Goal: Information Seeking & Learning: Learn about a topic

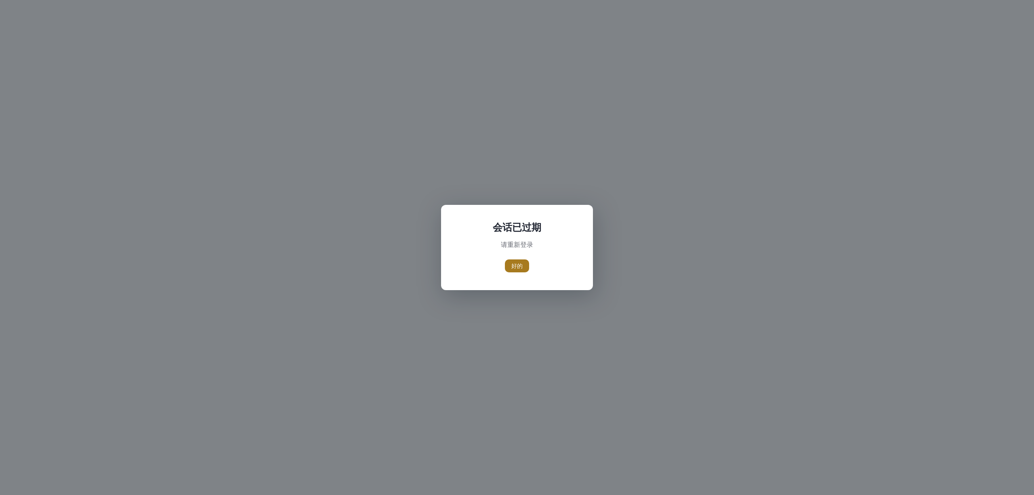
click at [524, 262] on span "button" at bounding box center [517, 265] width 24 height 19
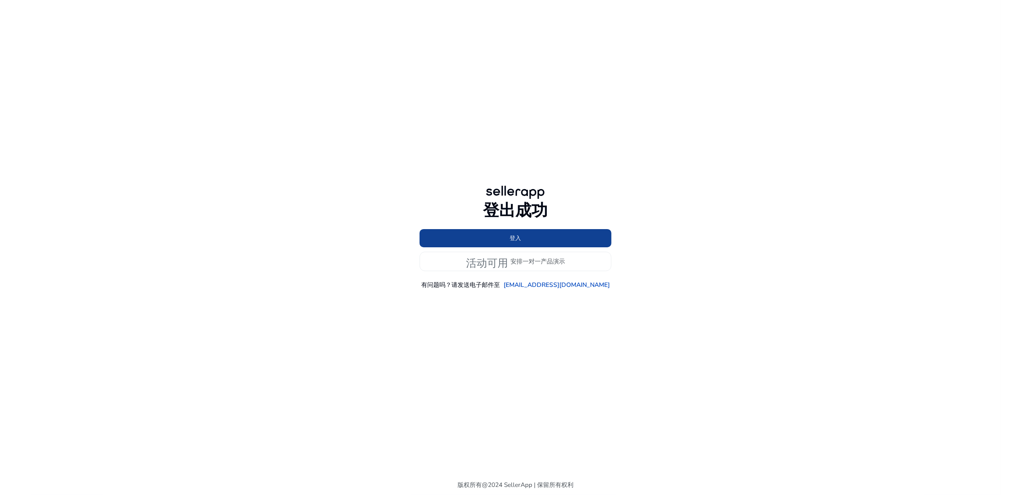
click at [560, 241] on span at bounding box center [516, 238] width 192 height 19
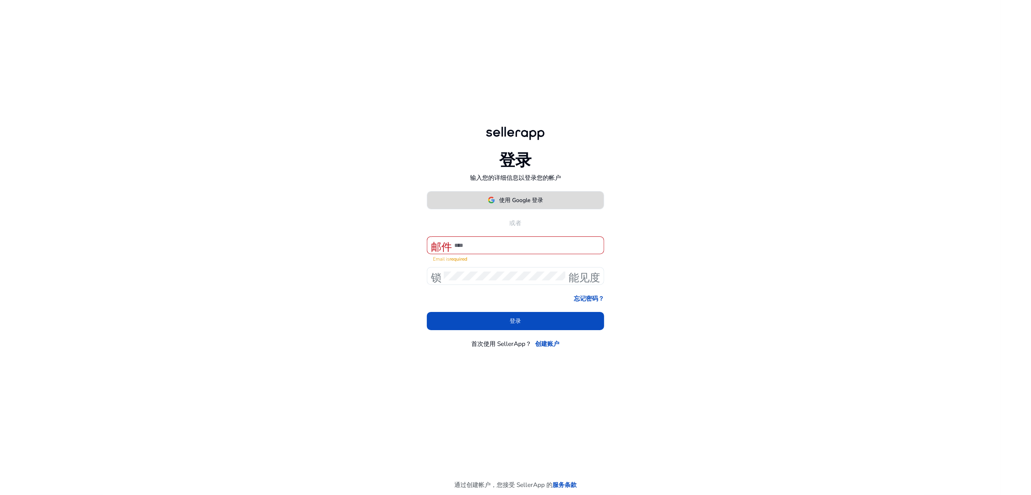
click at [542, 204] on font "使用 Google 登录" at bounding box center [521, 200] width 44 height 8
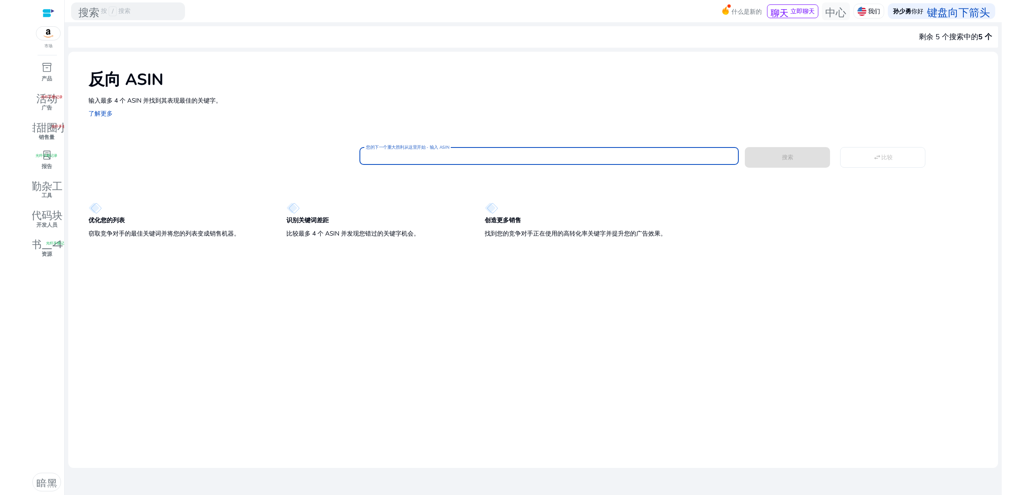
click at [444, 155] on input "您的下一个重大胜利从这里开始 - 输入 ASIN" at bounding box center [549, 156] width 366 height 9
paste input "**********"
click at [745, 147] on button "搜索" at bounding box center [787, 157] width 85 height 21
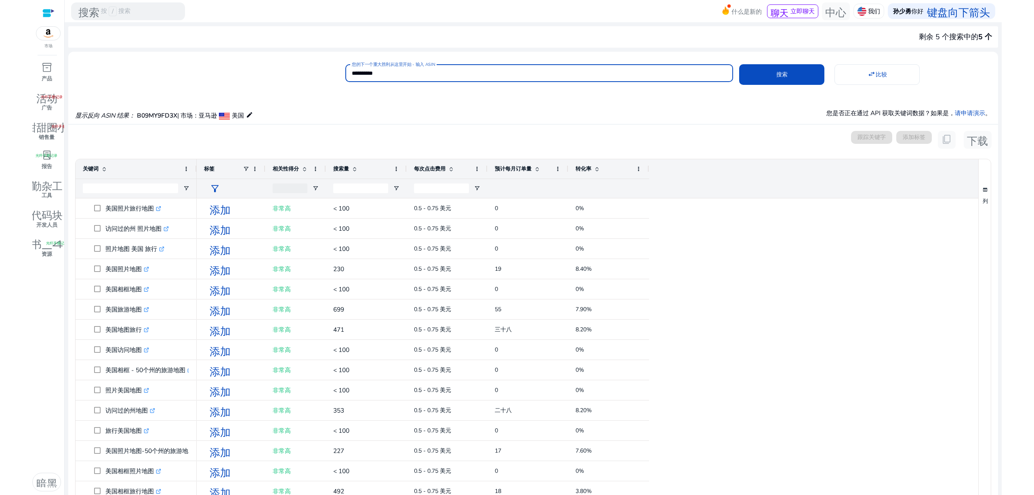
click at [339, 168] on font "搜索量" at bounding box center [341, 168] width 16 height 7
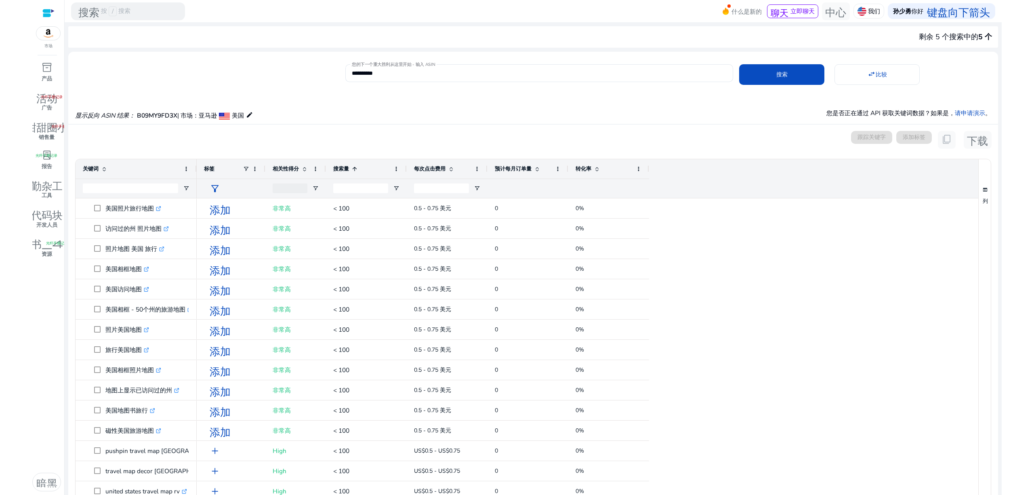
click at [339, 168] on font "搜索量" at bounding box center [341, 168] width 16 height 7
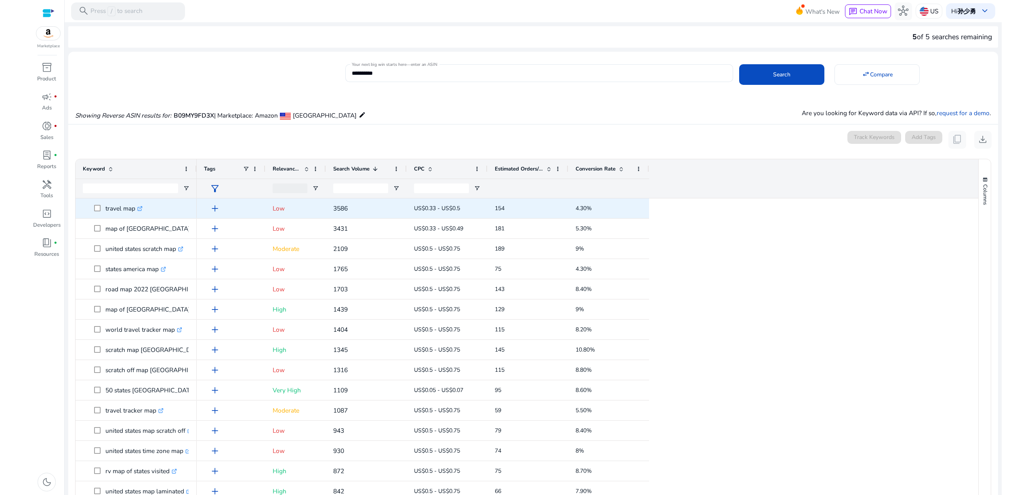
drag, startPoint x: 186, startPoint y: 390, endPoint x: 136, endPoint y: 230, distance: 168.2
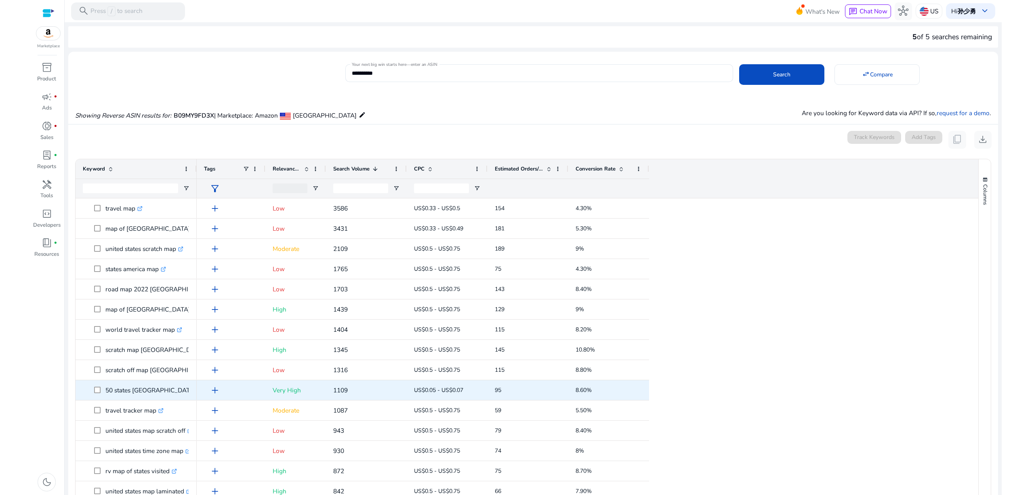
scroll to position [269, 0]
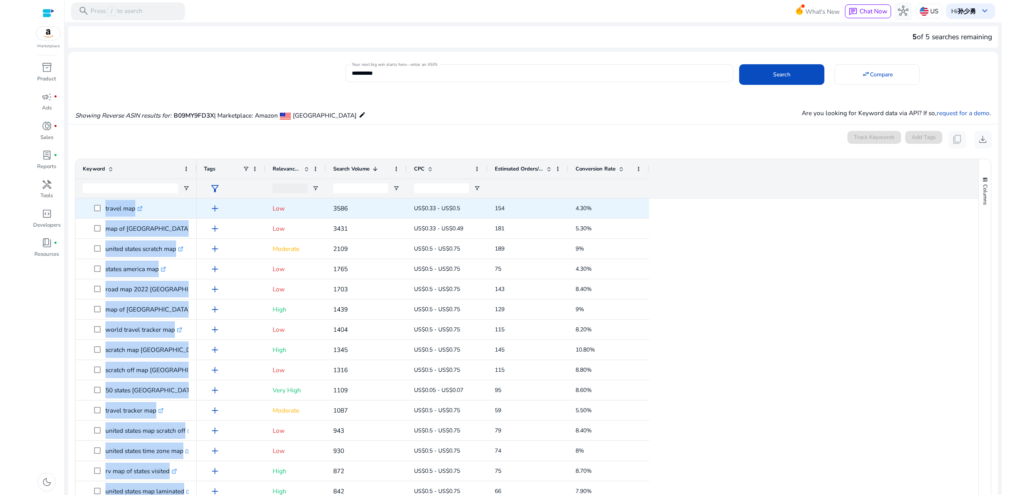
drag, startPoint x: 189, startPoint y: 294, endPoint x: 149, endPoint y: 214, distance: 90.0
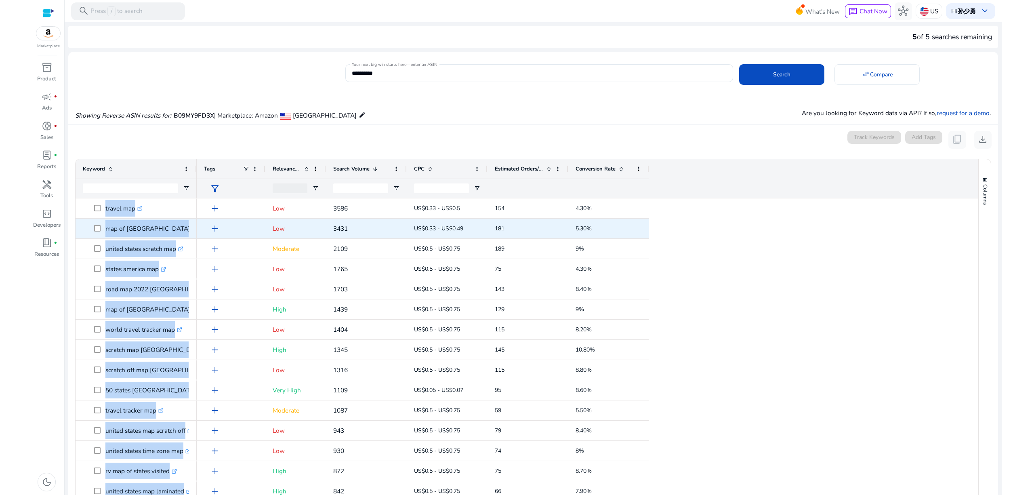
copy div "united states map for kids .st0{fill:#2c8af8} map from united states .st0{fill:…"
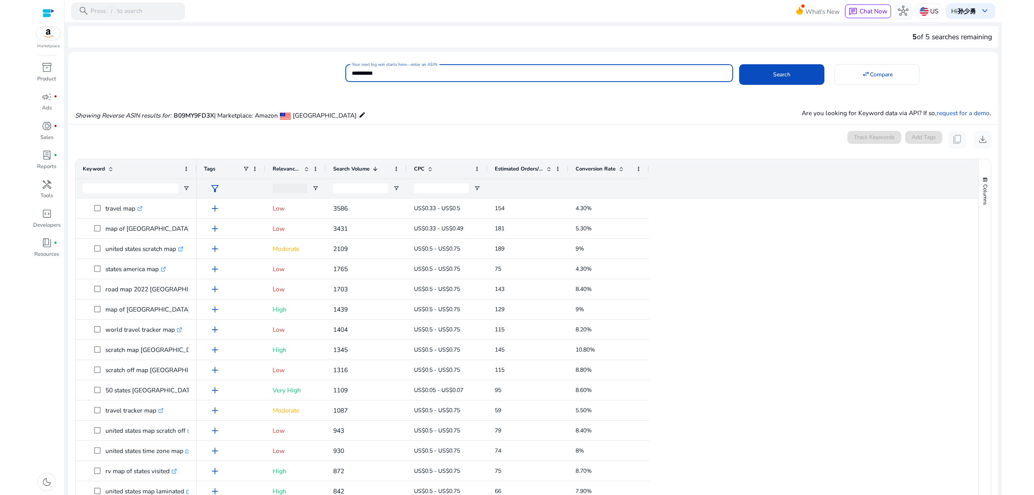
drag, startPoint x: 433, startPoint y: 70, endPoint x: 348, endPoint y: 75, distance: 85.4
click at [348, 75] on div "**********" at bounding box center [539, 73] width 388 height 18
paste input
click at [779, 73] on span "Search" at bounding box center [781, 74] width 17 height 8
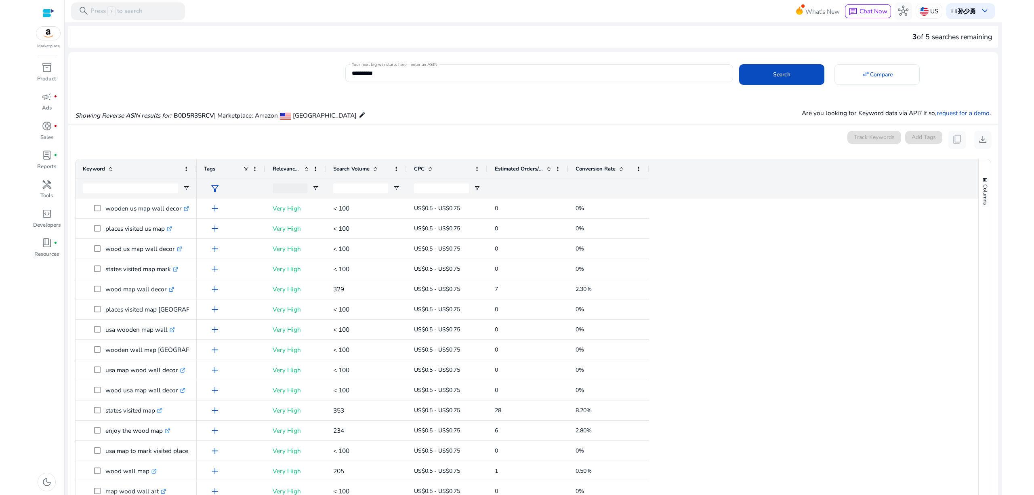
click at [346, 170] on span "Search Volume" at bounding box center [351, 168] width 36 height 7
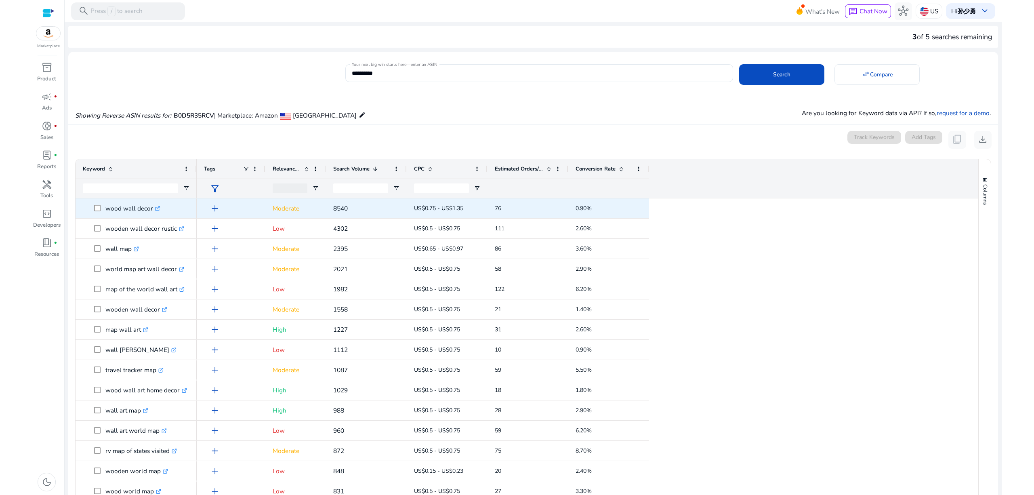
drag, startPoint x: 149, startPoint y: 391, endPoint x: 159, endPoint y: 207, distance: 184.1
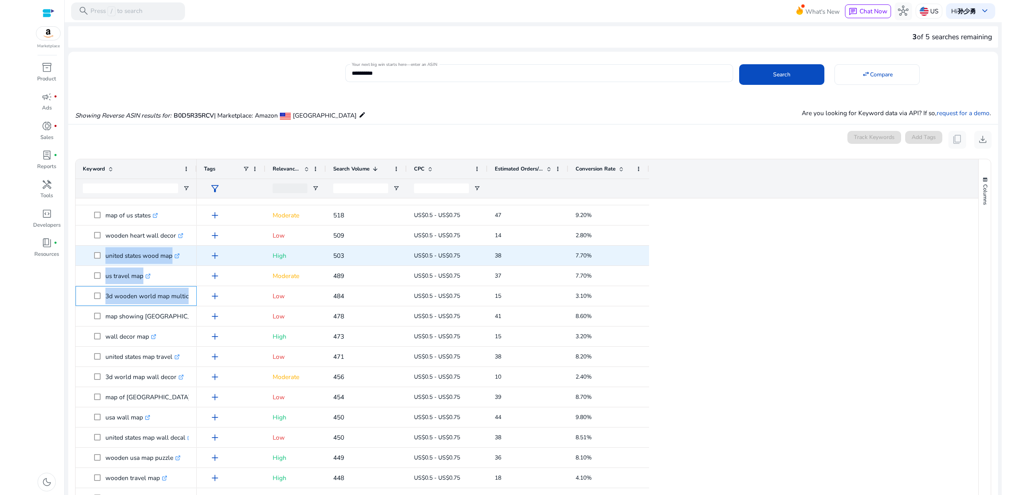
click at [96, 256] on div "wooden map of the united states .st0{fill:#2c8af8} travel map united states .st…" at bounding box center [136, 165] width 121 height 1010
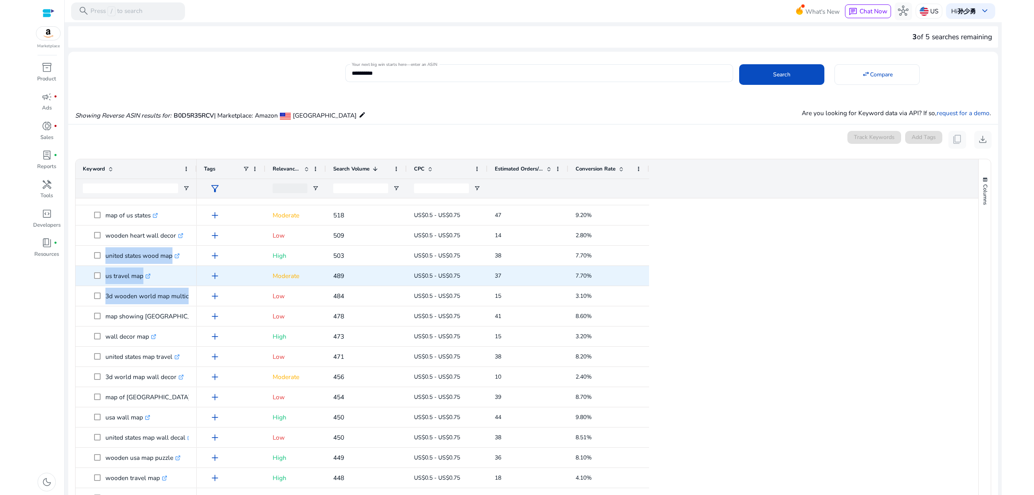
click at [187, 273] on span "us travel map .st0{fill:#2c8af8}" at bounding box center [141, 275] width 95 height 17
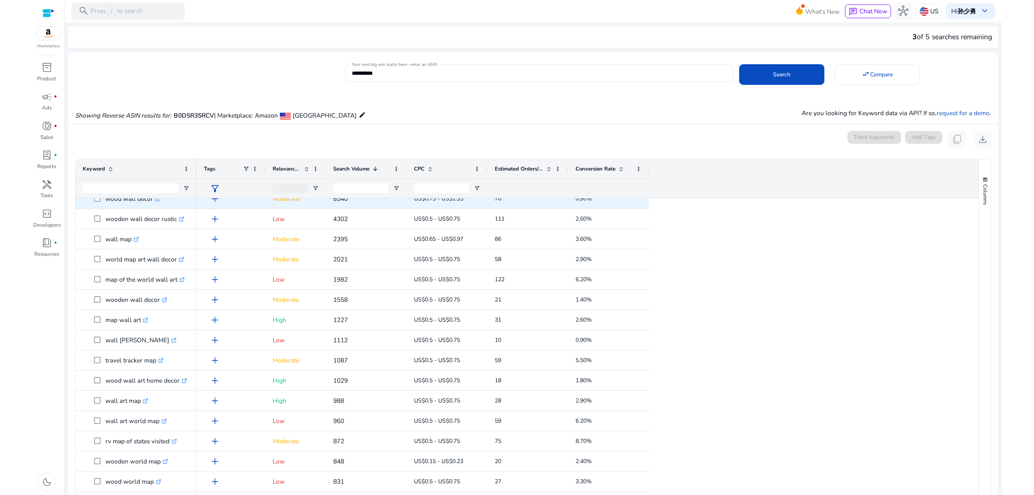
drag, startPoint x: 143, startPoint y: 275, endPoint x: 139, endPoint y: 207, distance: 67.9
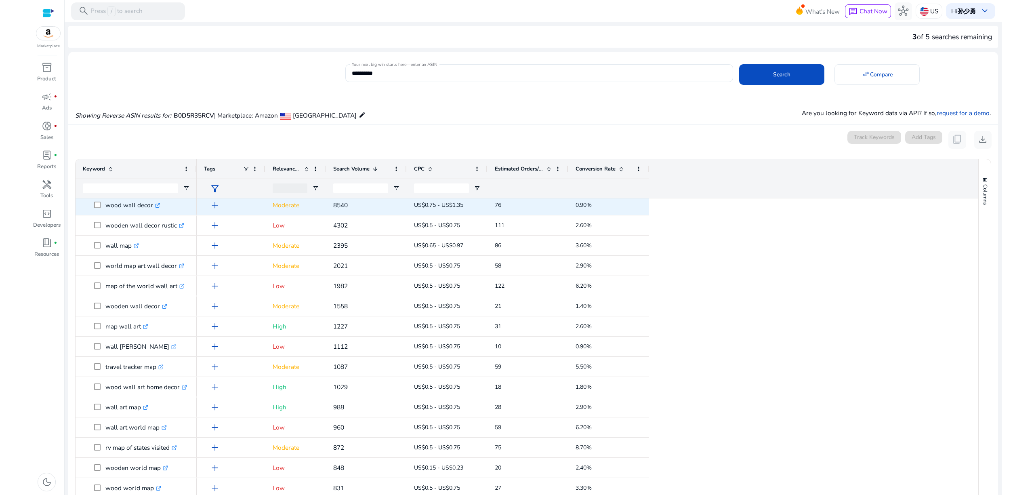
click at [139, 207] on p "wood wall decor .st0{fill:#2c8af8}" at bounding box center [132, 205] width 55 height 17
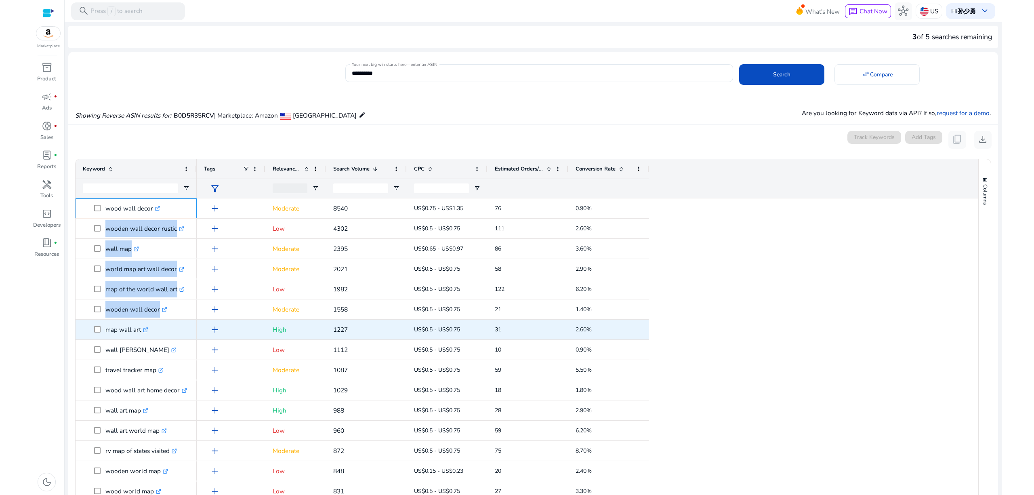
drag, startPoint x: 107, startPoint y: 205, endPoint x: 173, endPoint y: 334, distance: 144.7
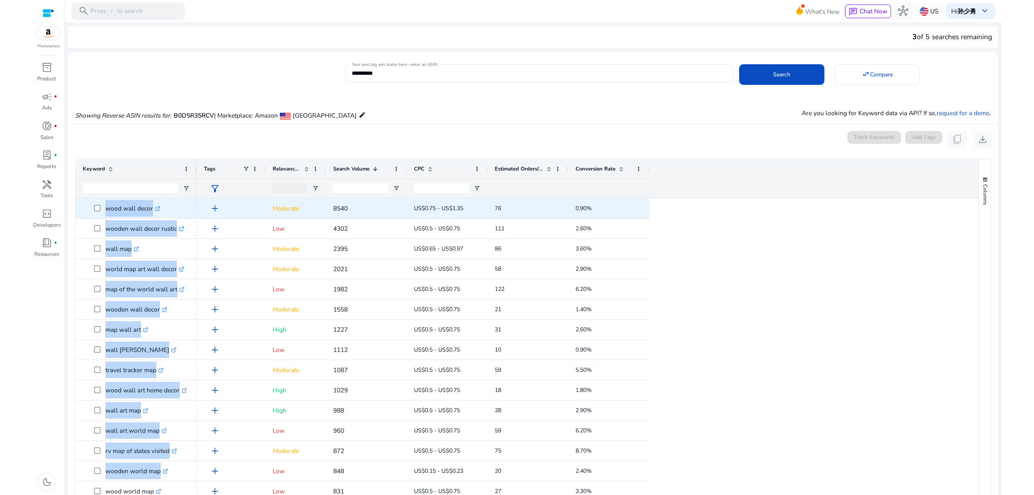
drag, startPoint x: 174, startPoint y: 308, endPoint x: 166, endPoint y: 215, distance: 92.8
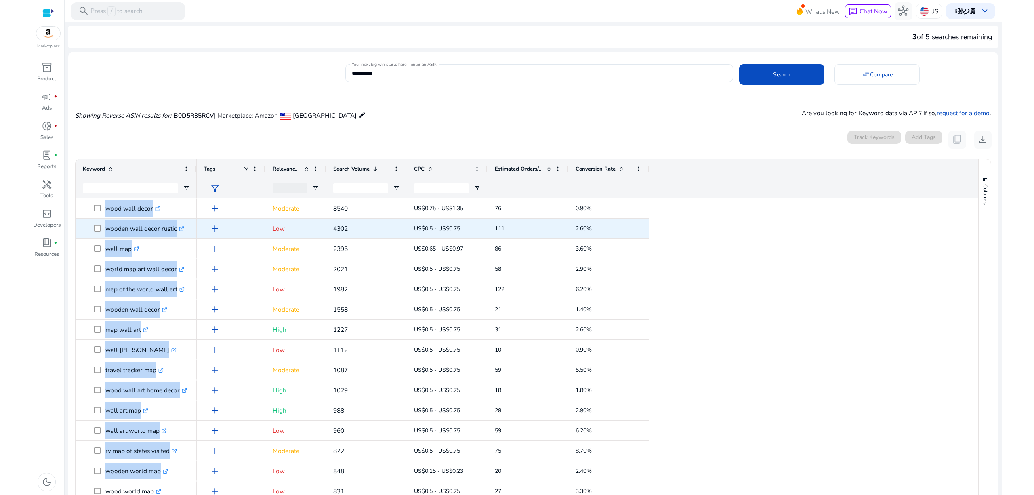
copy div ".st0{fill:#2c8af8} wooden world map .st0{fill:#2c8af8} rv map of states visited…"
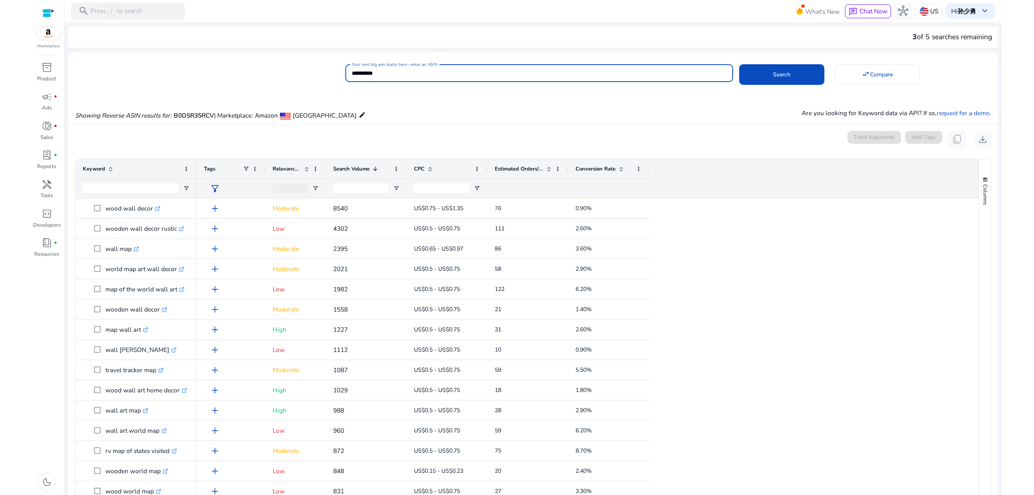
drag, startPoint x: 427, startPoint y: 73, endPoint x: 335, endPoint y: 76, distance: 93.0
click at [335, 76] on div "**********" at bounding box center [530, 72] width 924 height 21
paste input
click at [773, 78] on span "Search" at bounding box center [781, 74] width 17 height 8
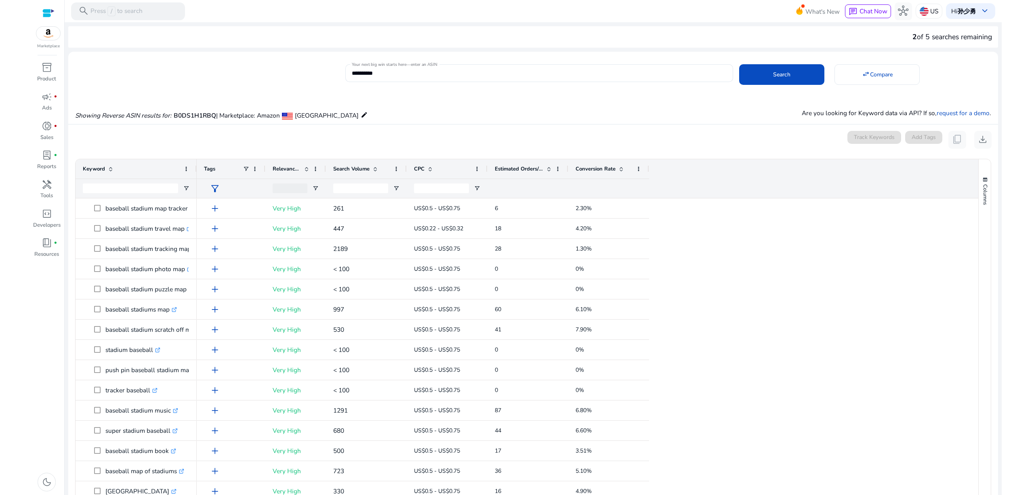
click at [358, 165] on div "Search Volume" at bounding box center [361, 168] width 57 height 15
click at [358, 165] on div "Search Volume 1" at bounding box center [361, 168] width 57 height 15
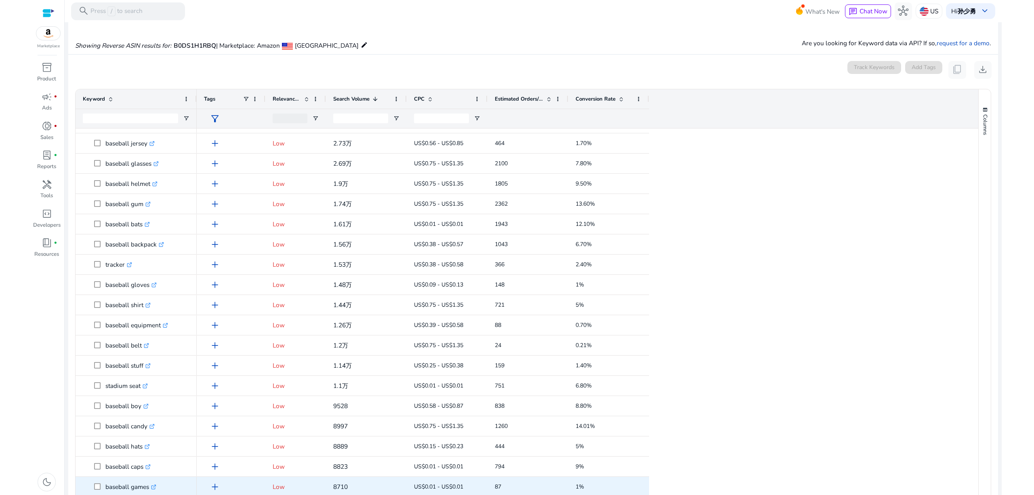
drag, startPoint x: 104, startPoint y: 204, endPoint x: 154, endPoint y: 483, distance: 283.1
click at [154, 483] on div "baseball .st0{fill:#2c8af8} baseball bag .st0{fill:#2c8af8} baseball movies .st…" at bounding box center [136, 396] width 121 height 1010
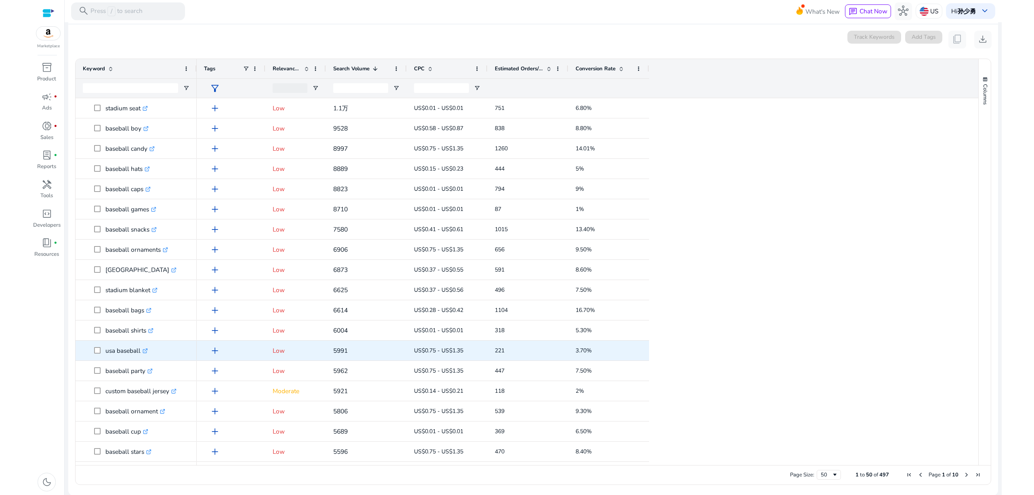
click at [180, 346] on span "usa baseball .st0{fill:#2c8af8}" at bounding box center [141, 350] width 95 height 17
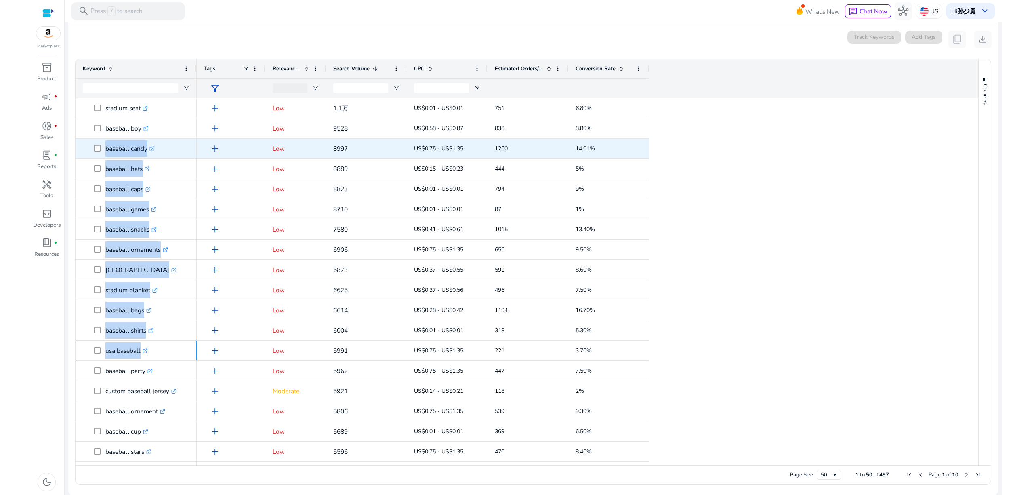
drag, startPoint x: 139, startPoint y: 349, endPoint x: 105, endPoint y: 149, distance: 202.8
click at [105, 149] on div "baseball .st0{fill:#2c8af8} baseball helmet .st0{fill:#2c8af8} baseball gum .st…" at bounding box center [136, 118] width 121 height 1010
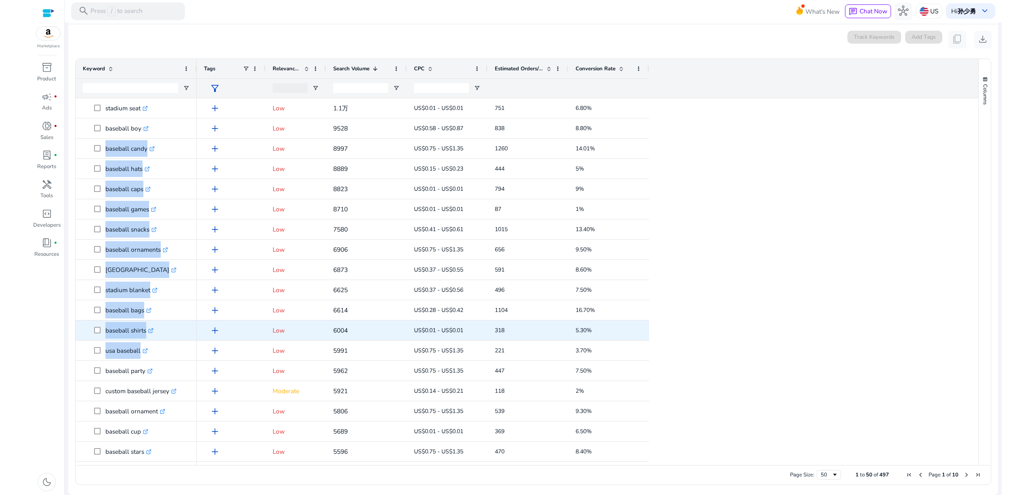
click at [182, 332] on span "baseball shirts .st0{fill:#2c8af8}" at bounding box center [141, 330] width 95 height 17
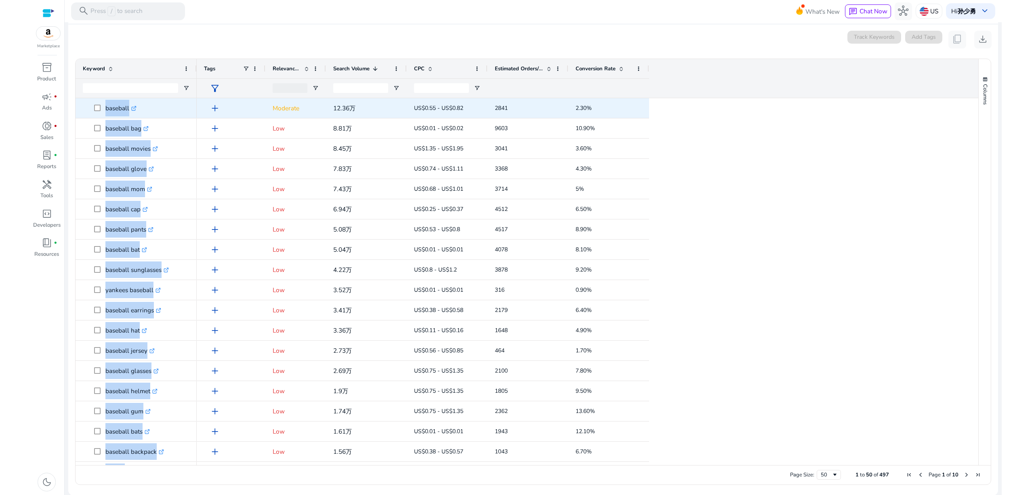
drag, startPoint x: 164, startPoint y: 420, endPoint x: 151, endPoint y: 100, distance: 320.2
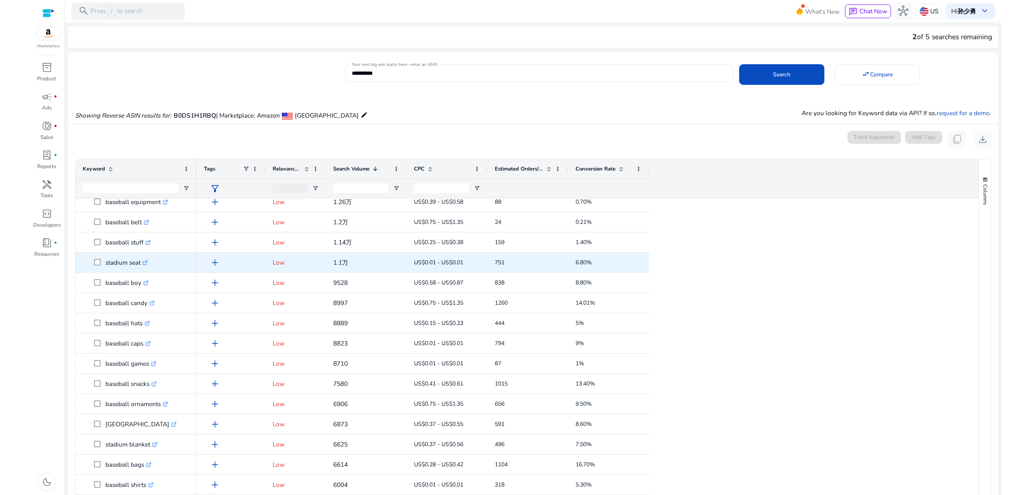
click at [162, 265] on span "stadium seat .st0{fill:#2c8af8}" at bounding box center [141, 262] width 95 height 17
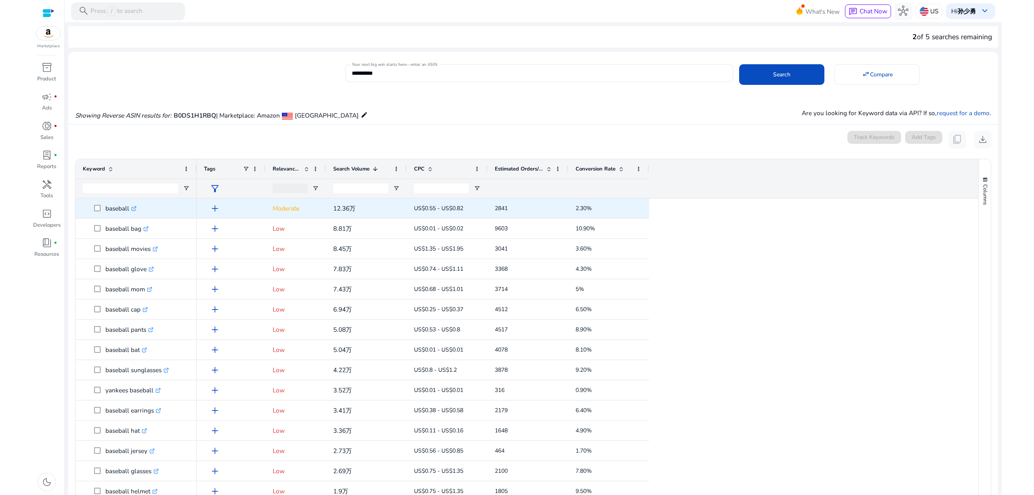
drag, startPoint x: 140, startPoint y: 284, endPoint x: 130, endPoint y: 206, distance: 78.6
copy div ".st0{fill:#2c8af8} baseball candy .st0{fill:#2c8af8} baseball hats .st0{fill:#2…"
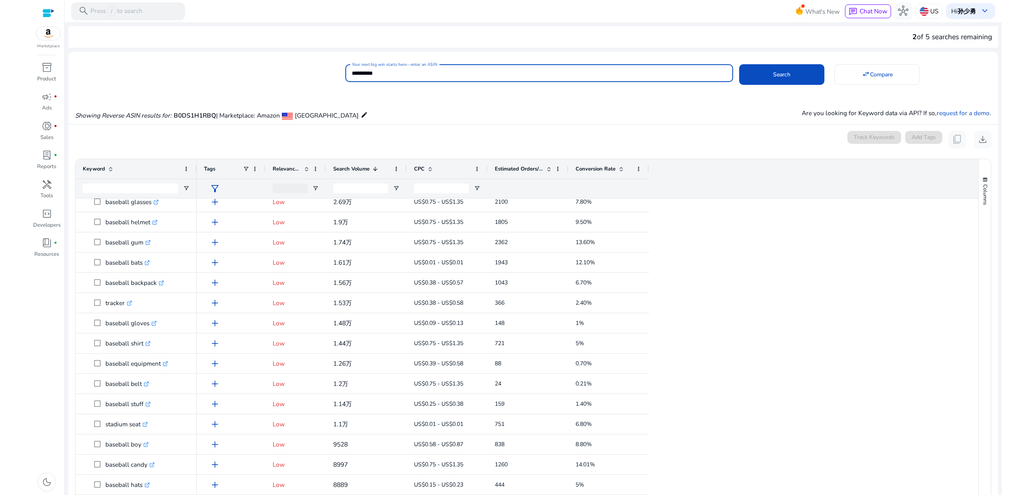
drag, startPoint x: 406, startPoint y: 74, endPoint x: 349, endPoint y: 70, distance: 56.2
click at [349, 70] on div "**********" at bounding box center [539, 73] width 388 height 18
paste input
type input "**********"
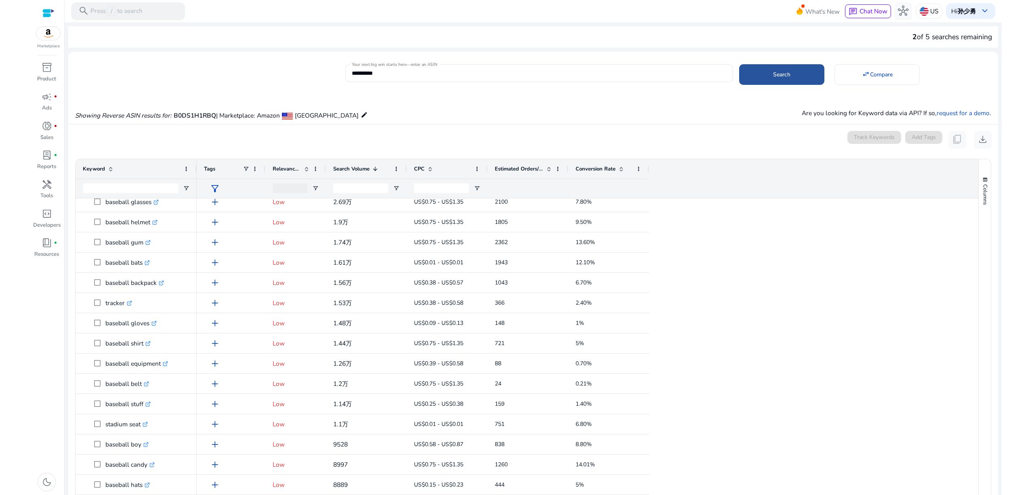
click at [764, 69] on span at bounding box center [781, 74] width 85 height 19
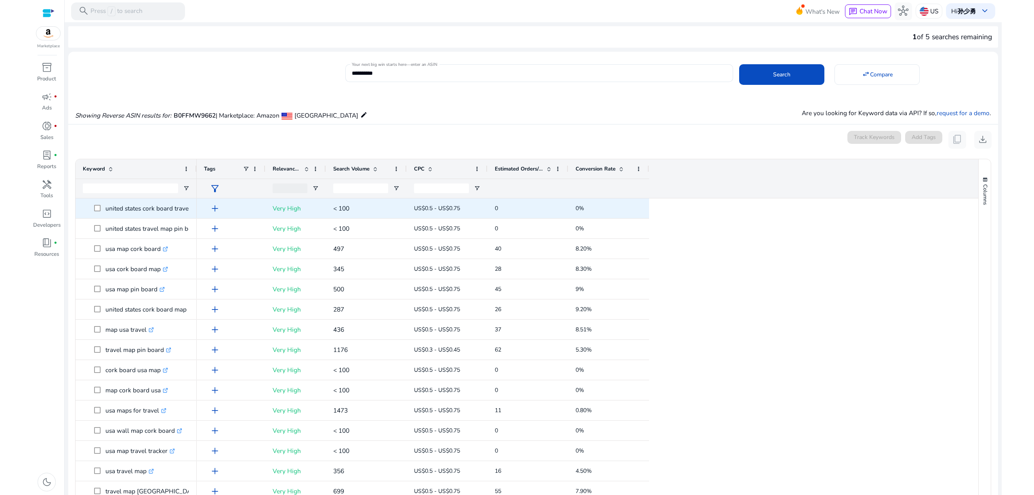
drag, startPoint x: 172, startPoint y: 350, endPoint x: 188, endPoint y: 206, distance: 145.1
copy div ".st0{fill:#2c8af8} usa travel map .st0{fill:#2c8af8} usa map travel tracker .st…"
